Goal: Navigation & Orientation: Go to known website

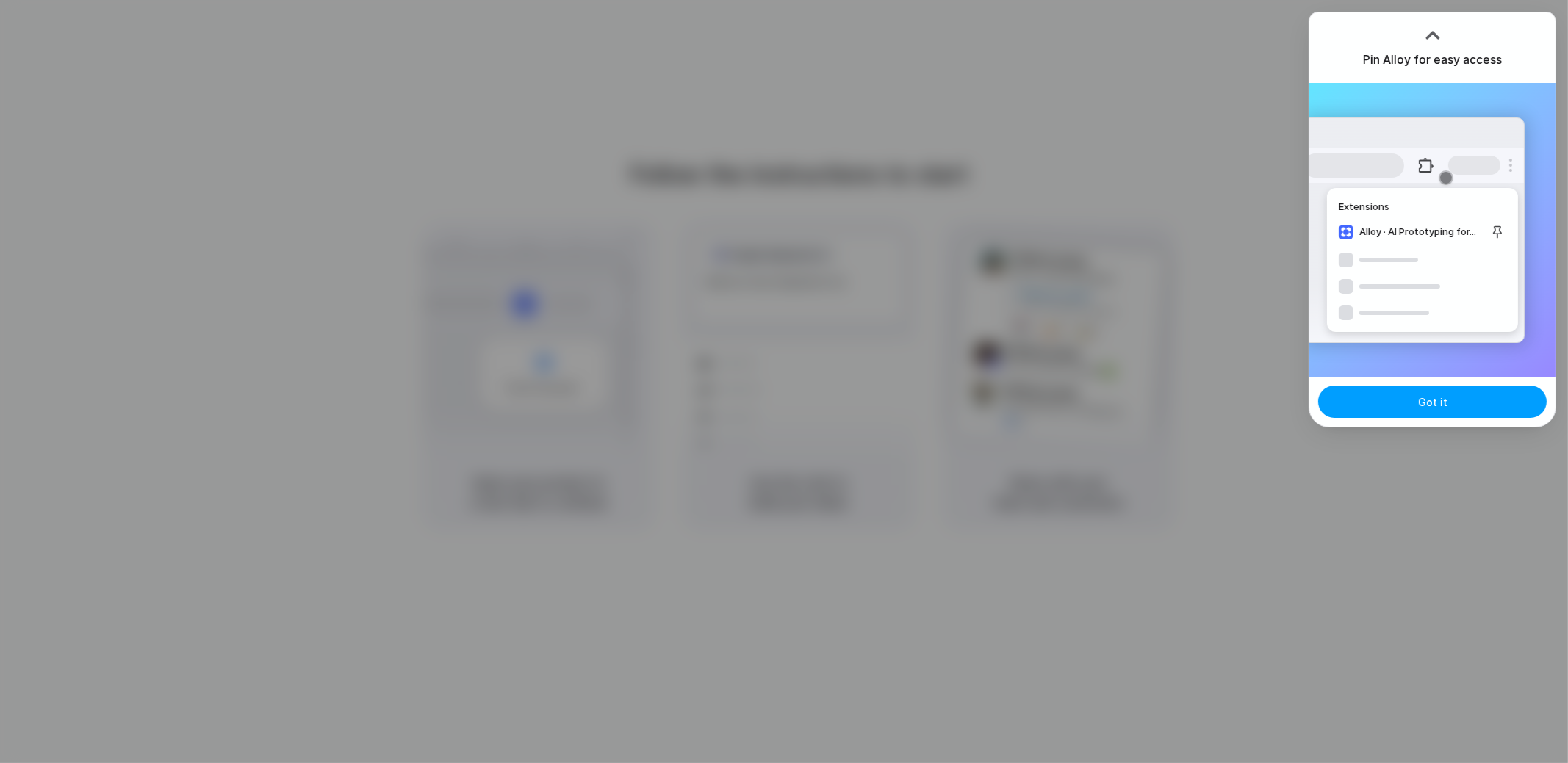
click at [1411, 396] on button "Got it" at bounding box center [1433, 401] width 228 height 32
